Goal: Information Seeking & Learning: Learn about a topic

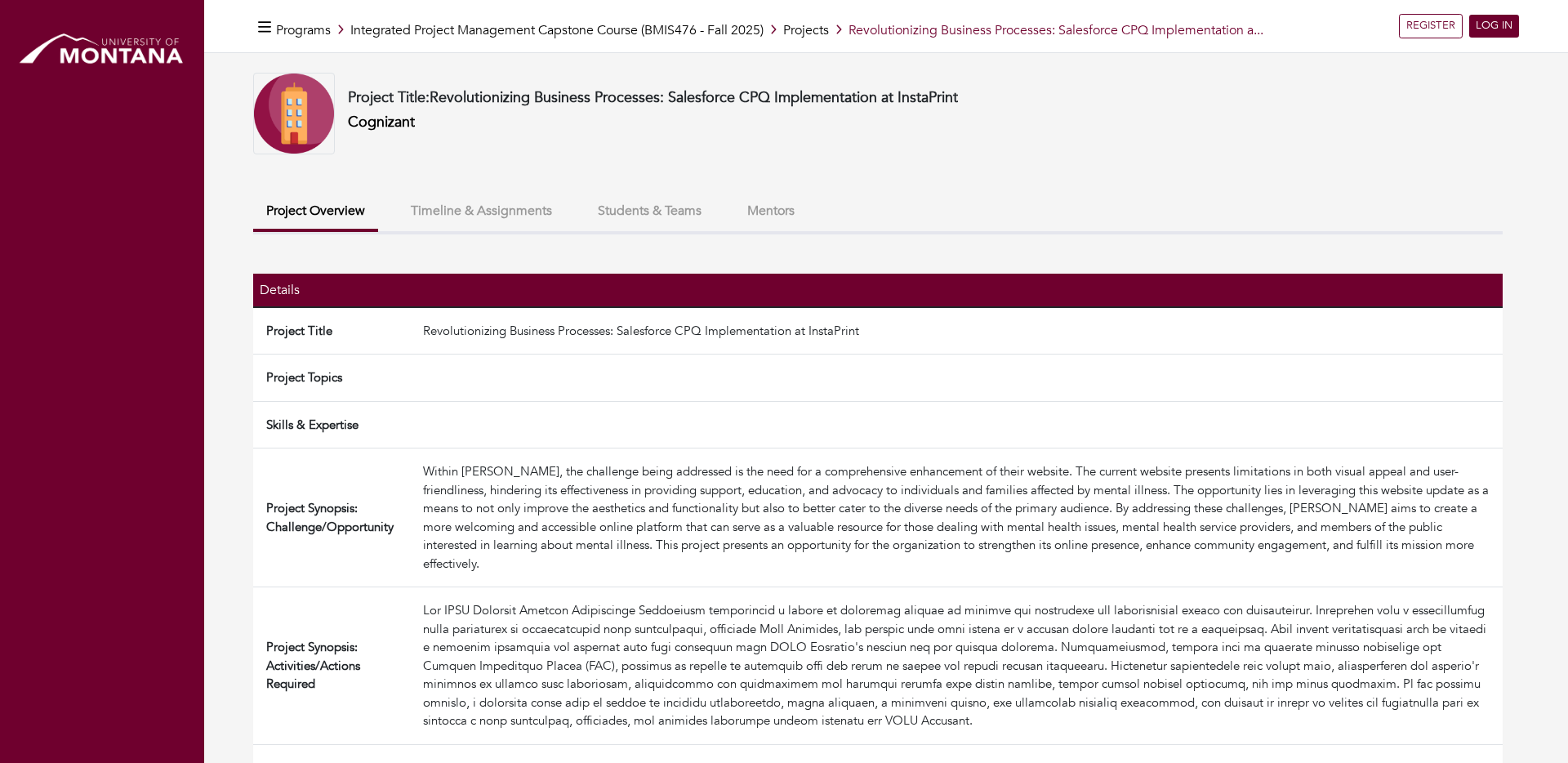
scroll to position [134, 0]
click at [500, 208] on button "Timeline & Assignments" at bounding box center [482, 211] width 167 height 35
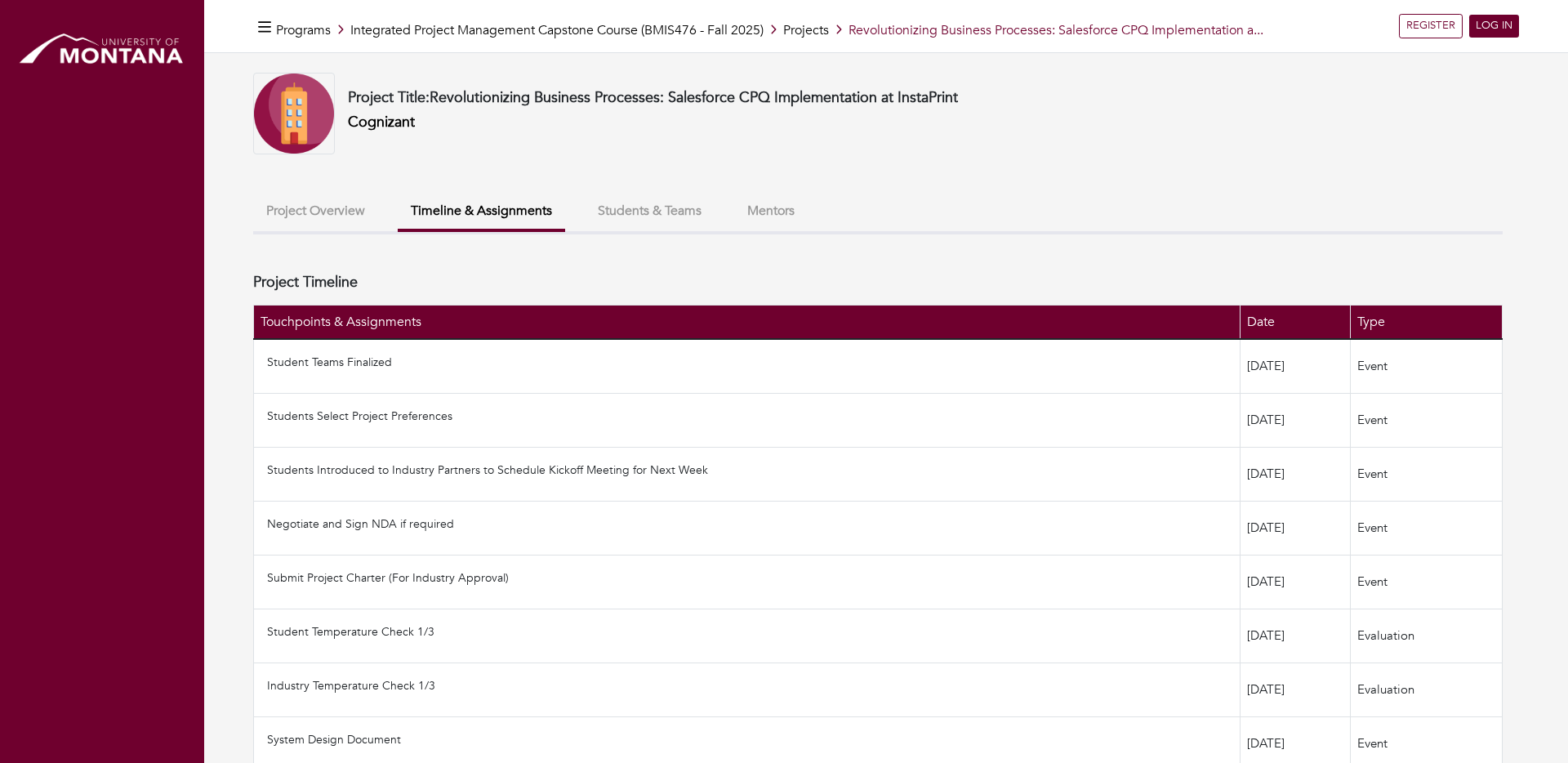
click at [642, 201] on button "Students & Teams" at bounding box center [650, 211] width 130 height 35
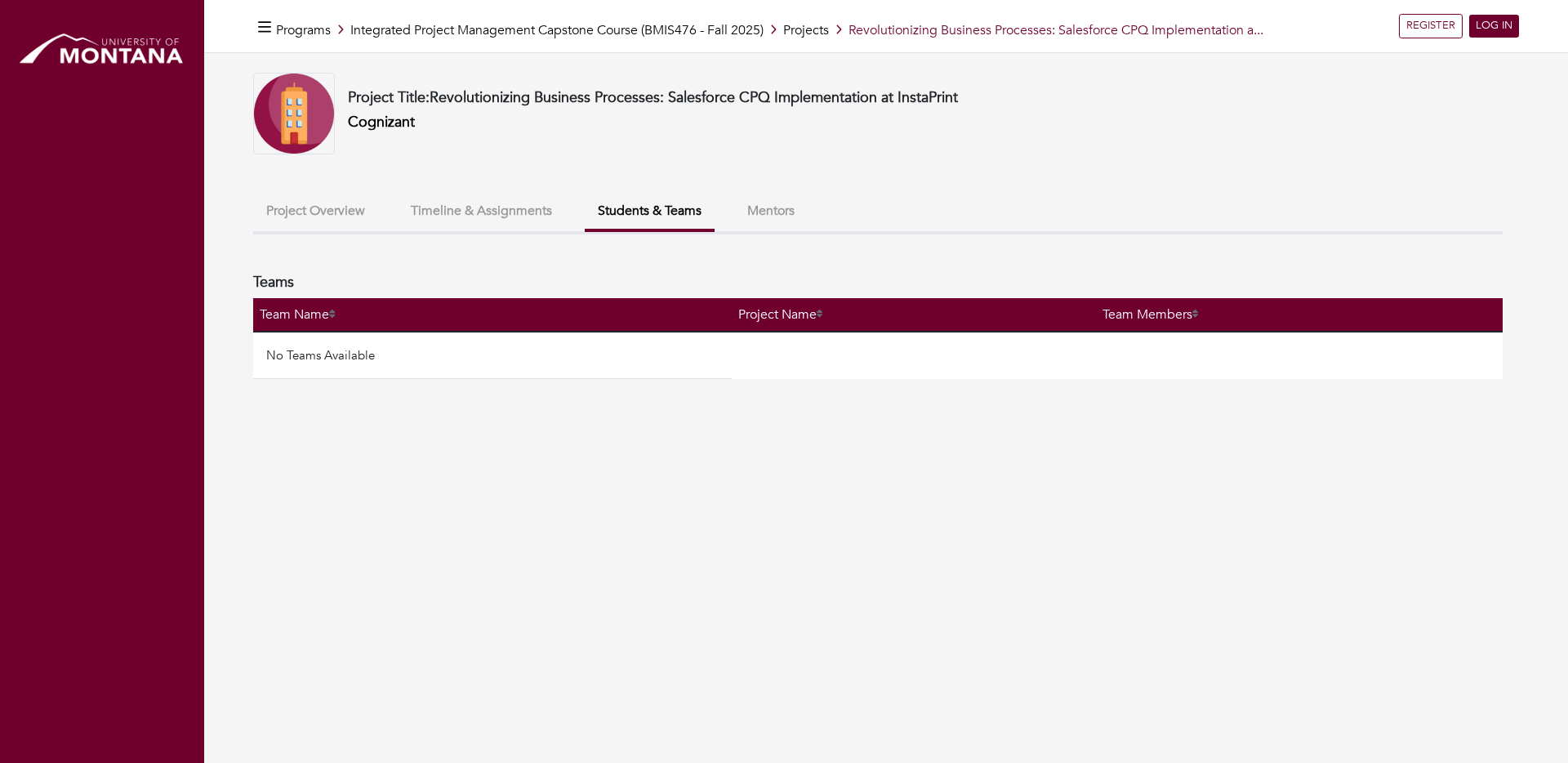
click at [319, 210] on button "Project Overview" at bounding box center [315, 211] width 125 height 35
